Goal: Check status: Check status

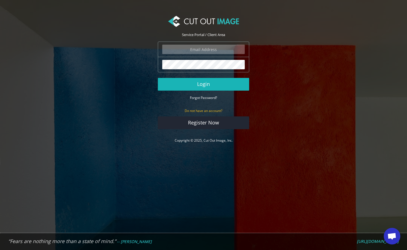
type input "f.brunner@pentagonsports.de"
click at [192, 84] on button "Login" at bounding box center [203, 84] width 91 height 13
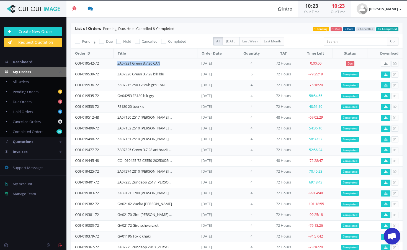
drag, startPoint x: 117, startPoint y: 64, endPoint x: 178, endPoint y: 67, distance: 60.5
click at [178, 67] on td "ZA07321 Green 3.7 26 CAN" at bounding box center [155, 63] width 84 height 11
copy link "ZA07321 Green 3.7 26 CAN"
drag, startPoint x: 267, startPoint y: 15, endPoint x: 269, endPoint y: 17, distance: 2.9
click at [267, 15] on header "Beta 3 You have 0 notifications Order #000148-48 is ready to download 1 minutes…" at bounding box center [203, 9] width 407 height 17
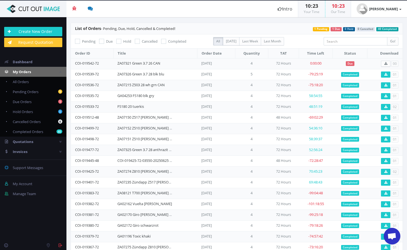
click at [172, 68] on td "ZA07321 Green 3.7 26 CAN" at bounding box center [155, 63] width 84 height 11
click at [172, 63] on div "ZA07321 Green 3.7 26 CAN" at bounding box center [144, 63] width 55 height 5
click at [153, 63] on link "ZA07321 Green 3.7 26 CAN" at bounding box center [138, 63] width 43 height 5
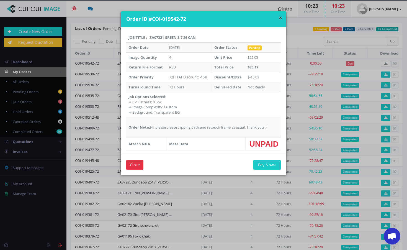
drag, startPoint x: 149, startPoint y: 38, endPoint x: 210, endPoint y: 39, distance: 60.9
click at [210, 39] on th "Job Title : ZA07321 Green 3.7 26 CAN" at bounding box center [203, 38] width 155 height 10
copy th "ZA07321 Green 3.7 26 CAN"
click at [279, 17] on button "×" at bounding box center [280, 18] width 3 height 6
